Goal: Information Seeking & Learning: Learn about a topic

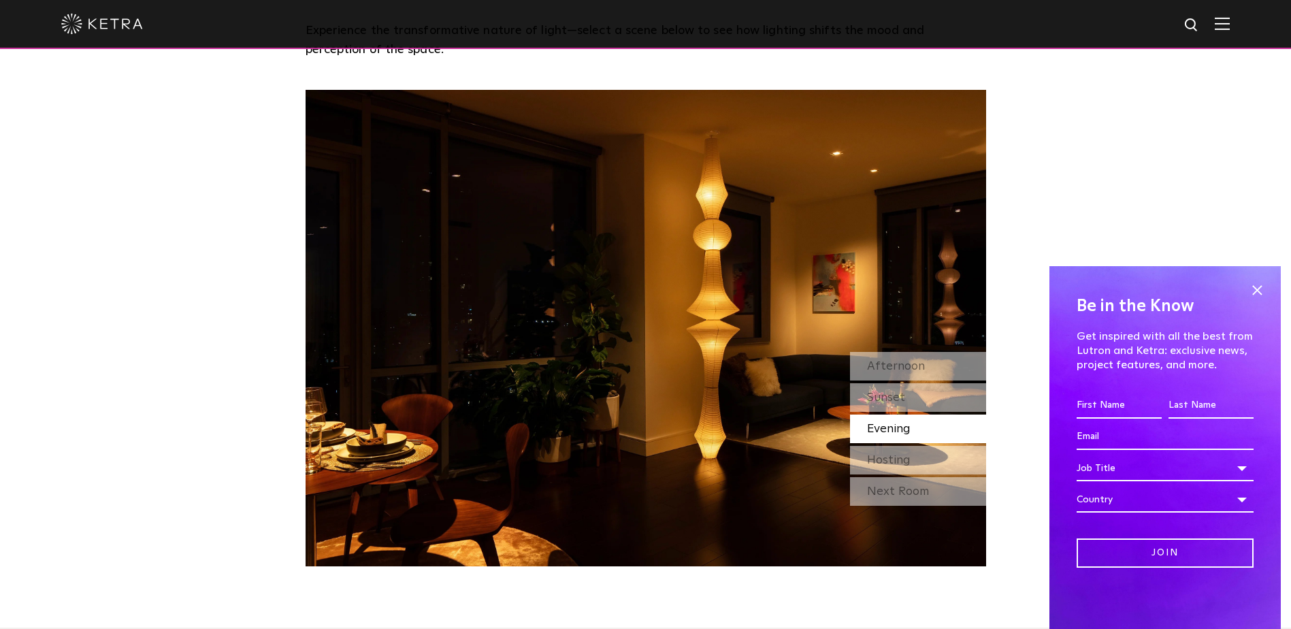
scroll to position [1272, 0]
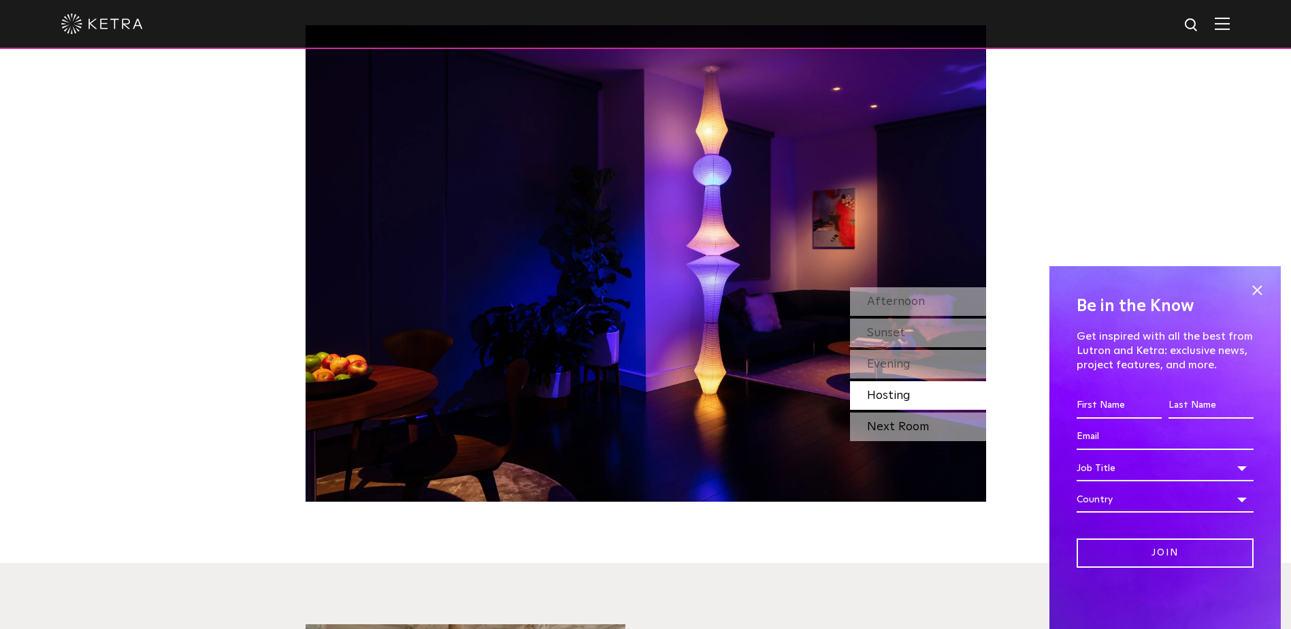
click at [887, 435] on div "Next Room" at bounding box center [918, 426] width 136 height 29
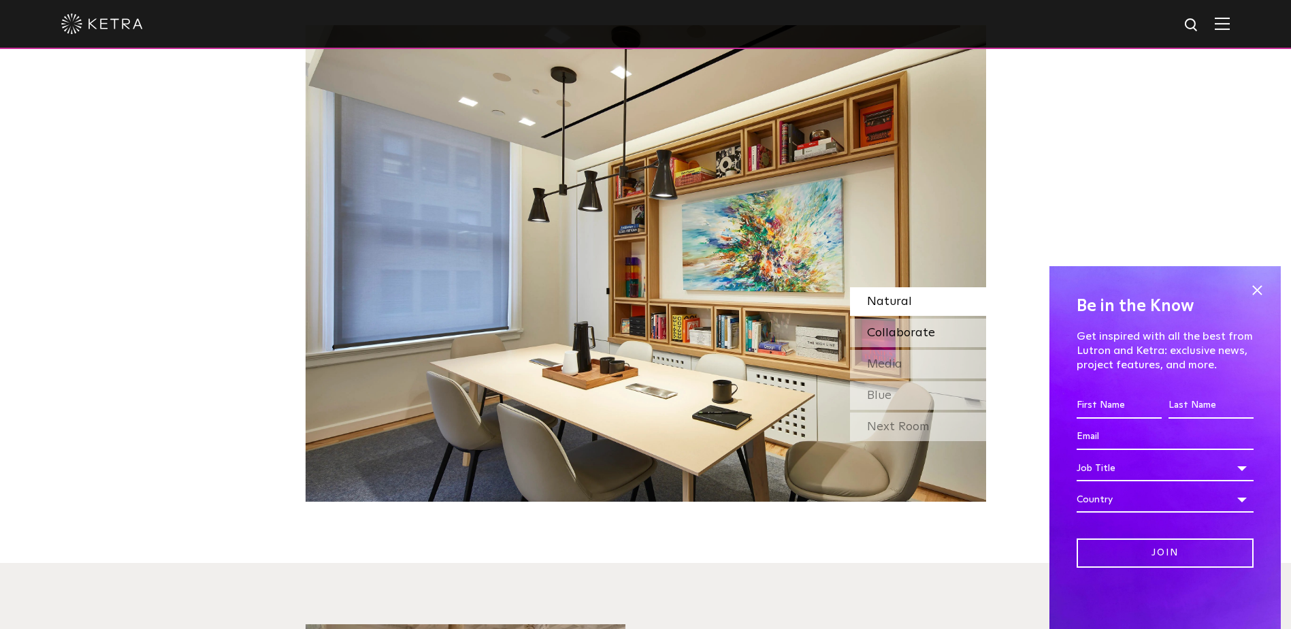
click at [883, 337] on span "Collaborate" at bounding box center [901, 333] width 68 height 12
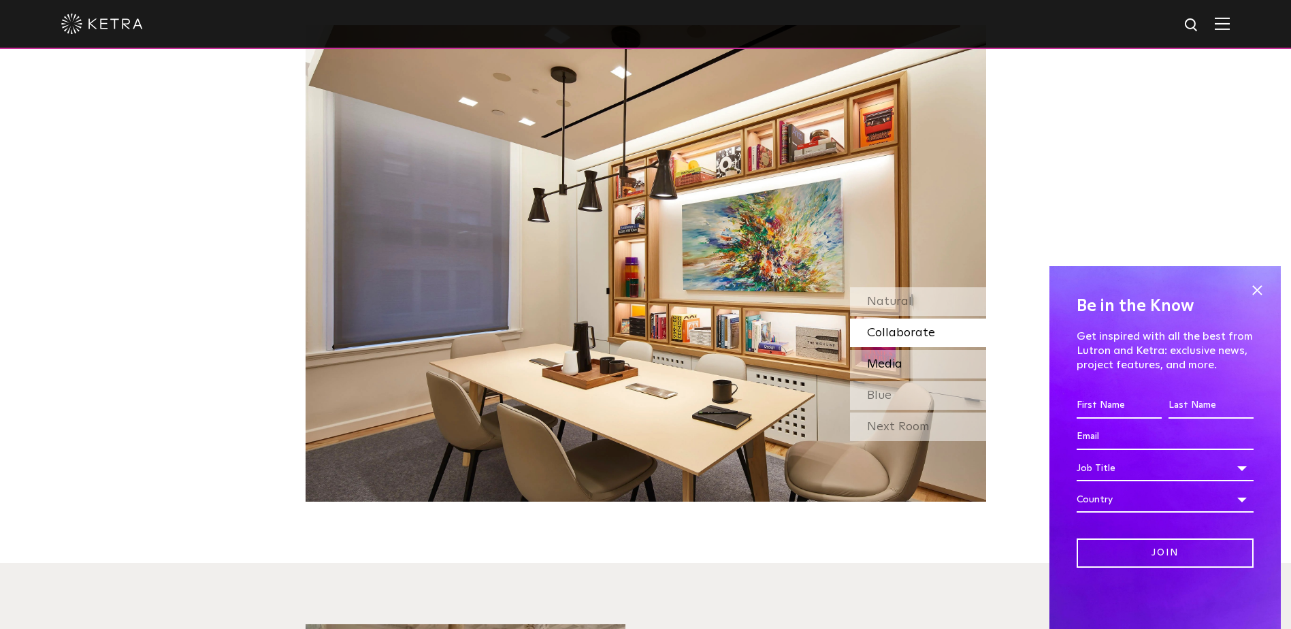
click at [887, 361] on span "Media" at bounding box center [884, 364] width 35 height 12
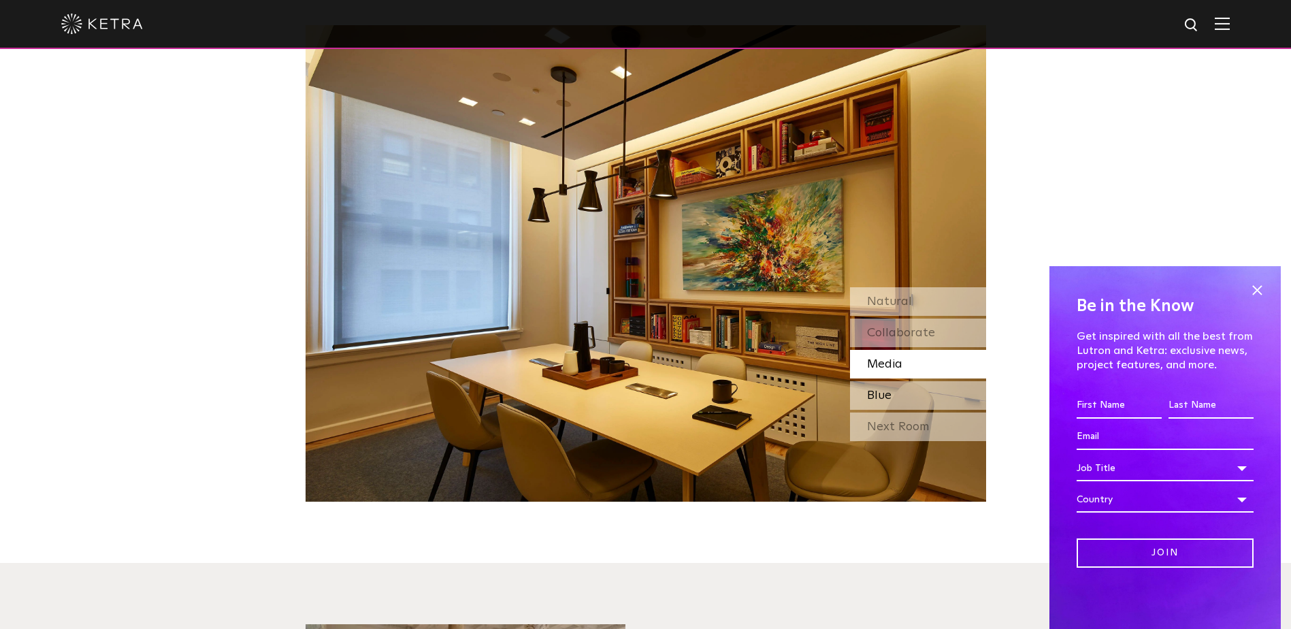
click at [888, 393] on span "Blue" at bounding box center [879, 395] width 24 height 12
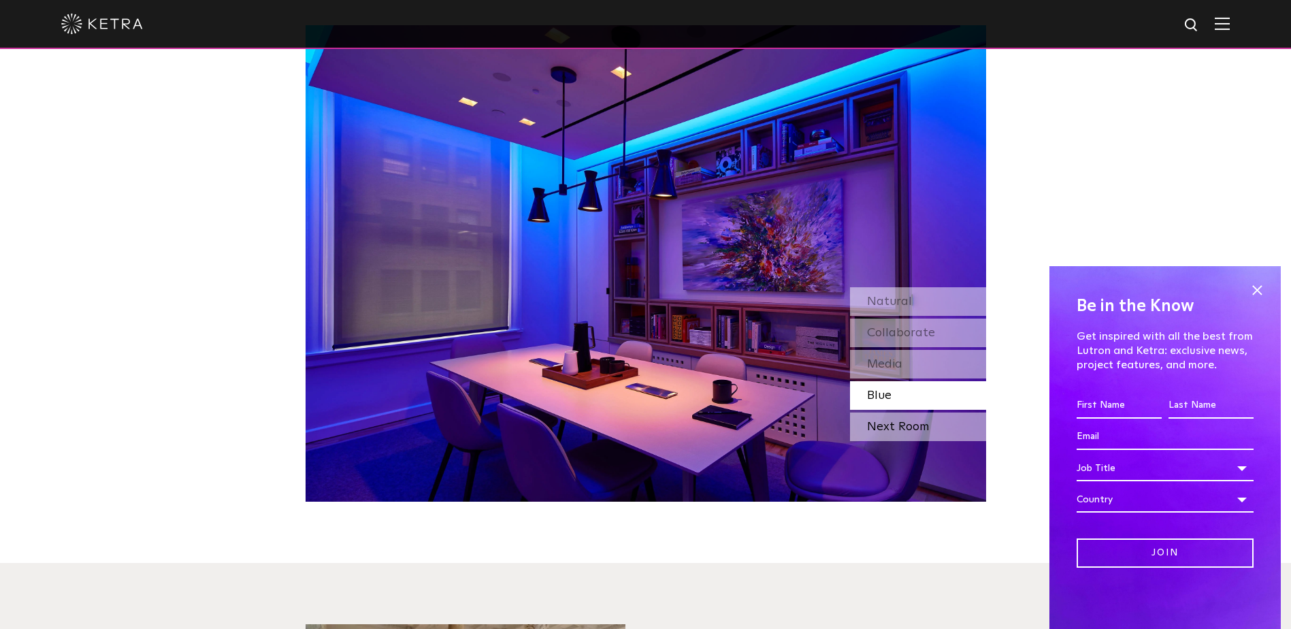
click at [889, 426] on div "Next Room" at bounding box center [918, 426] width 136 height 29
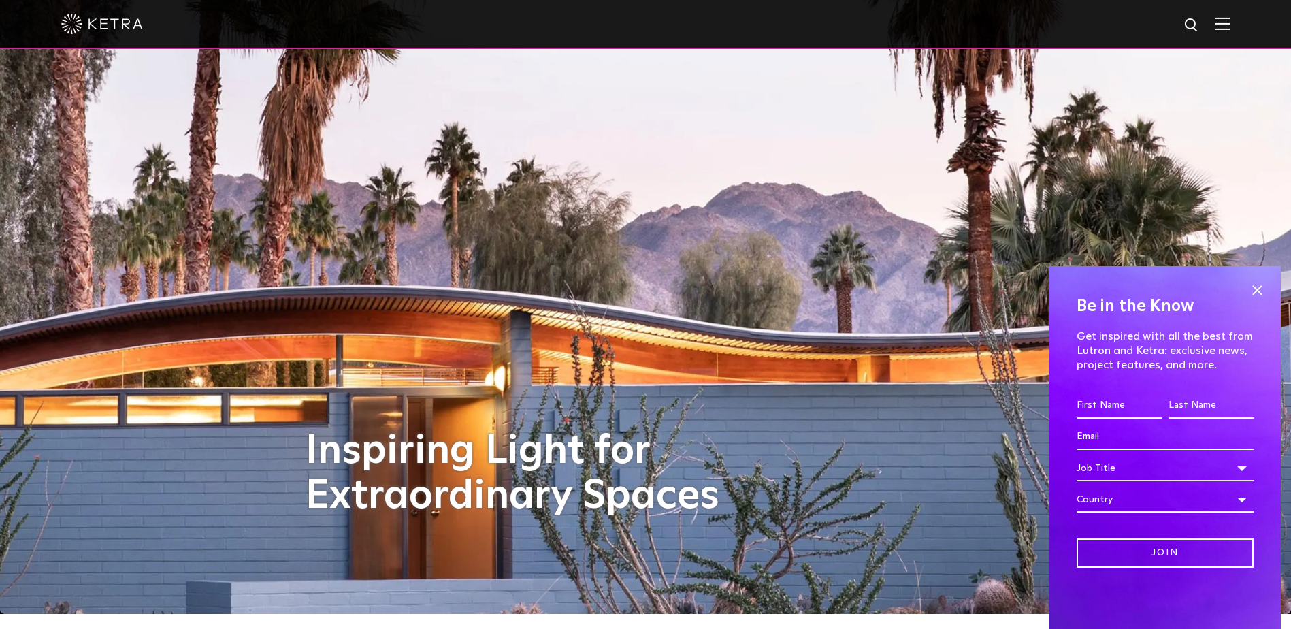
scroll to position [0, 0]
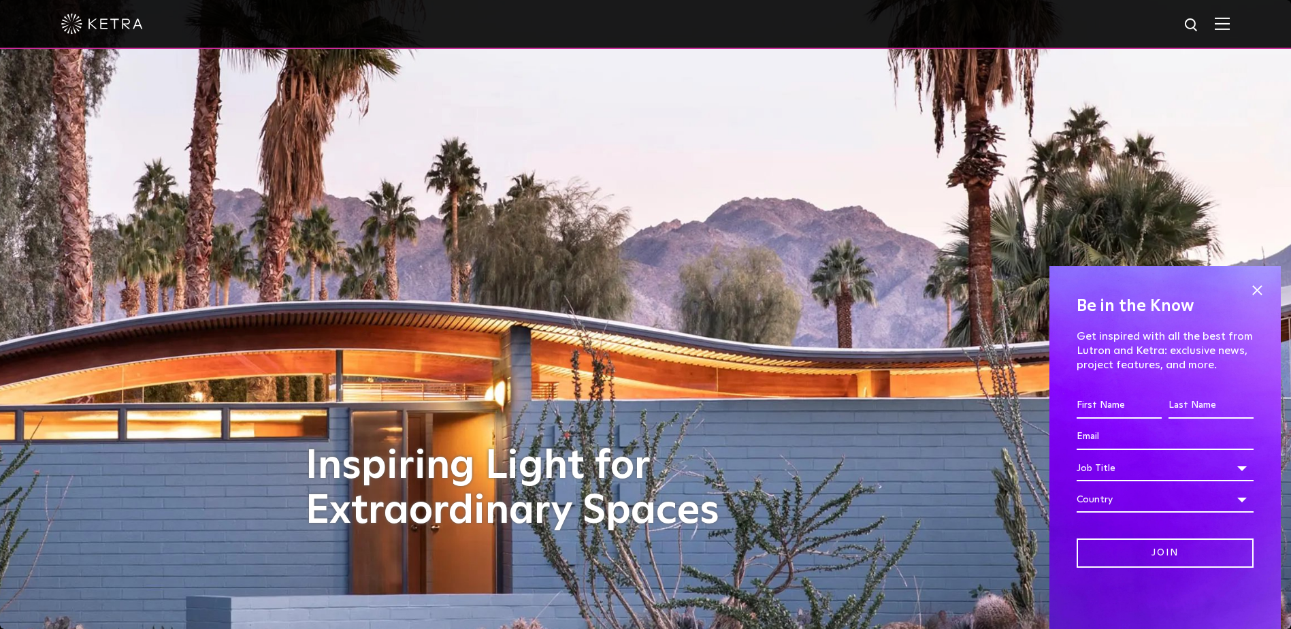
click at [1229, 27] on img at bounding box center [1221, 23] width 15 height 13
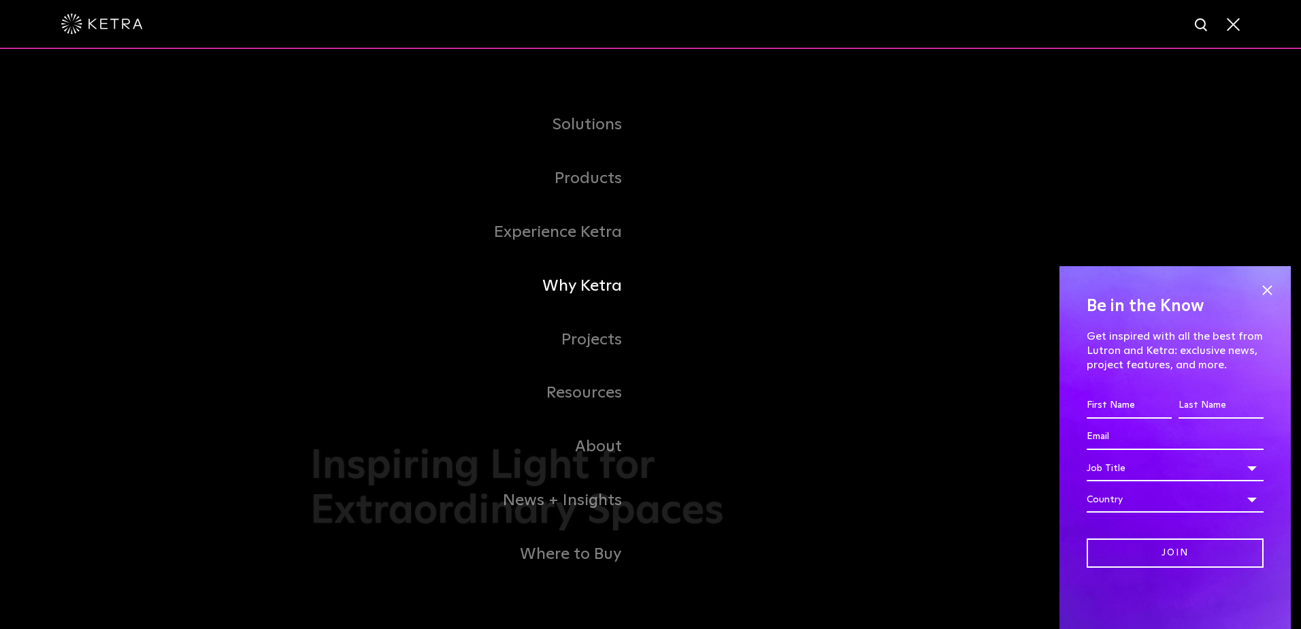
click at [586, 288] on link "Why Ketra" at bounding box center [480, 286] width 340 height 54
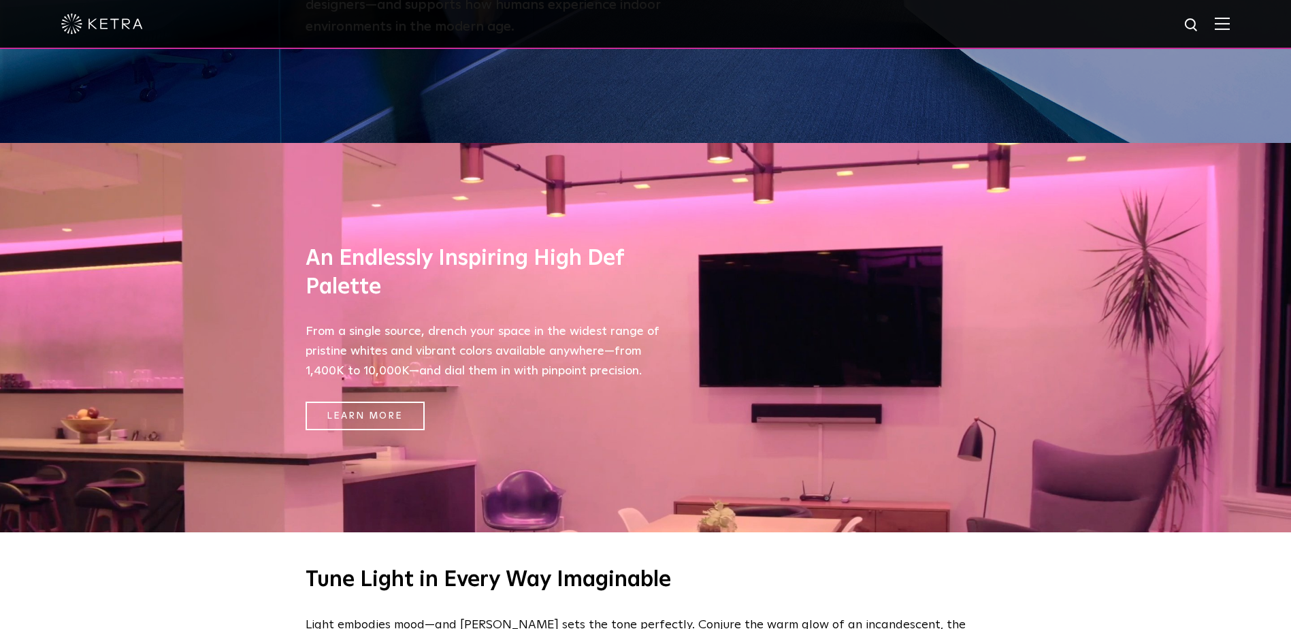
scroll to position [484, 0]
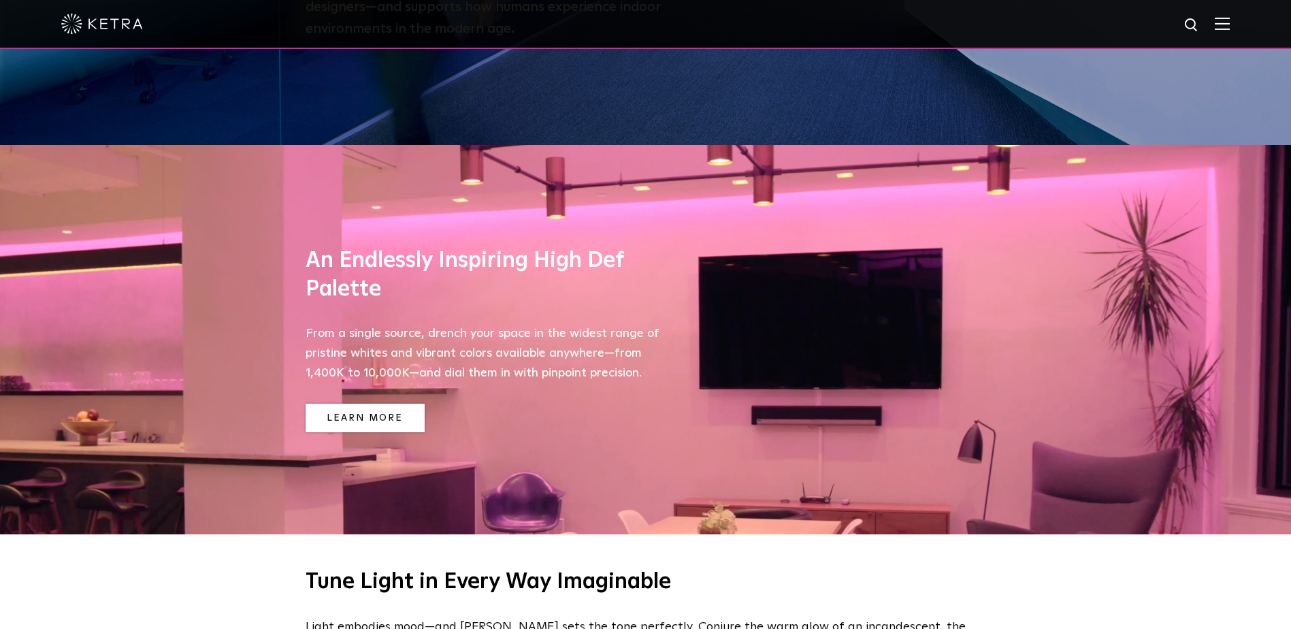
click at [395, 425] on link "Learn More" at bounding box center [364, 417] width 119 height 29
